Goal: Information Seeking & Learning: Learn about a topic

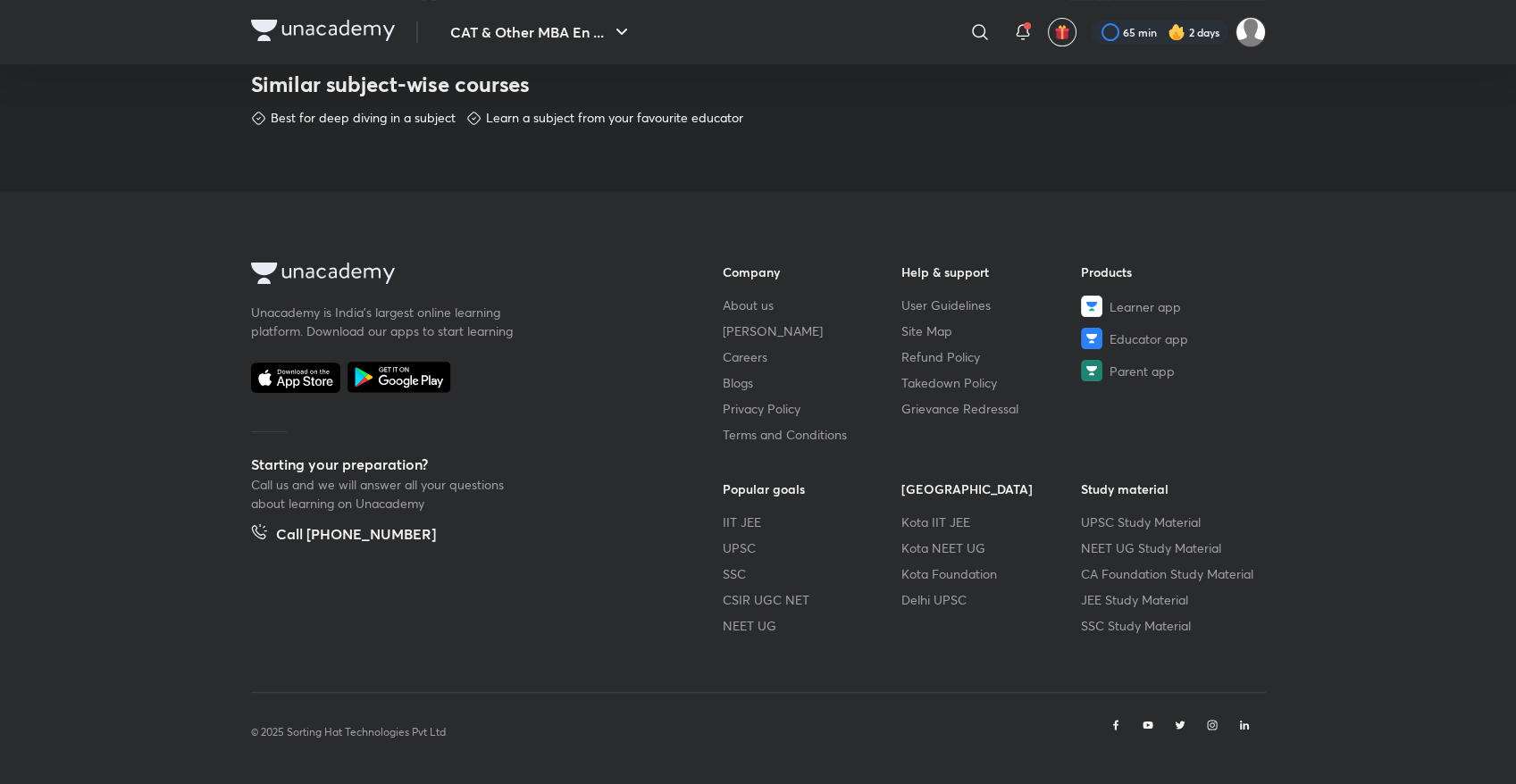
click at [30, 749] on footer "Unacademy is India’s largest online learning platform. Download our apps to sta…" at bounding box center [758, 488] width 1516 height 595
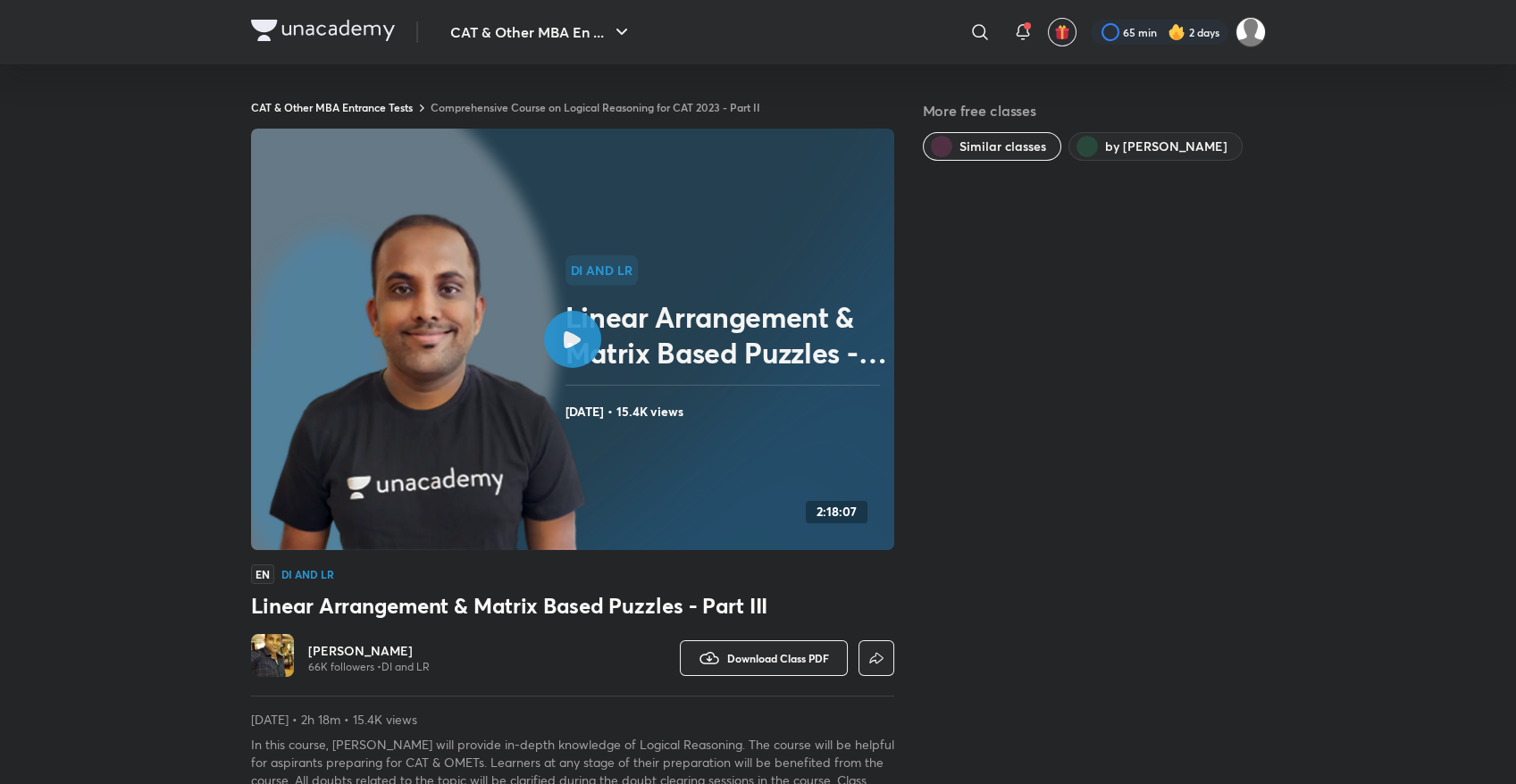
click at [602, 110] on link "Comprehensive Course on Logical Reasoning for CAT 2023 - Part II" at bounding box center [596, 107] width 329 height 14
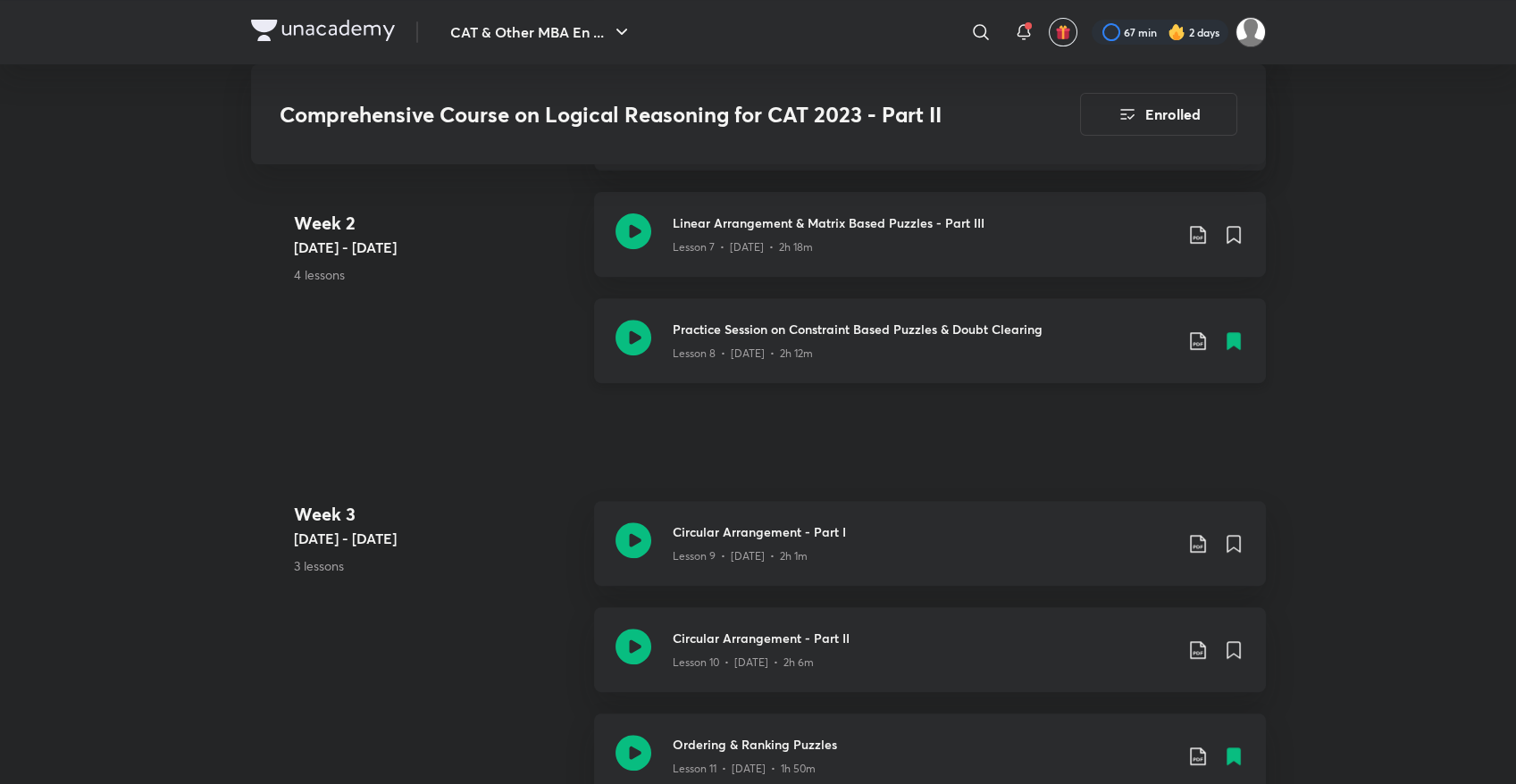
click at [639, 329] on icon at bounding box center [634, 338] width 36 height 36
